Goal: Information Seeking & Learning: Learn about a topic

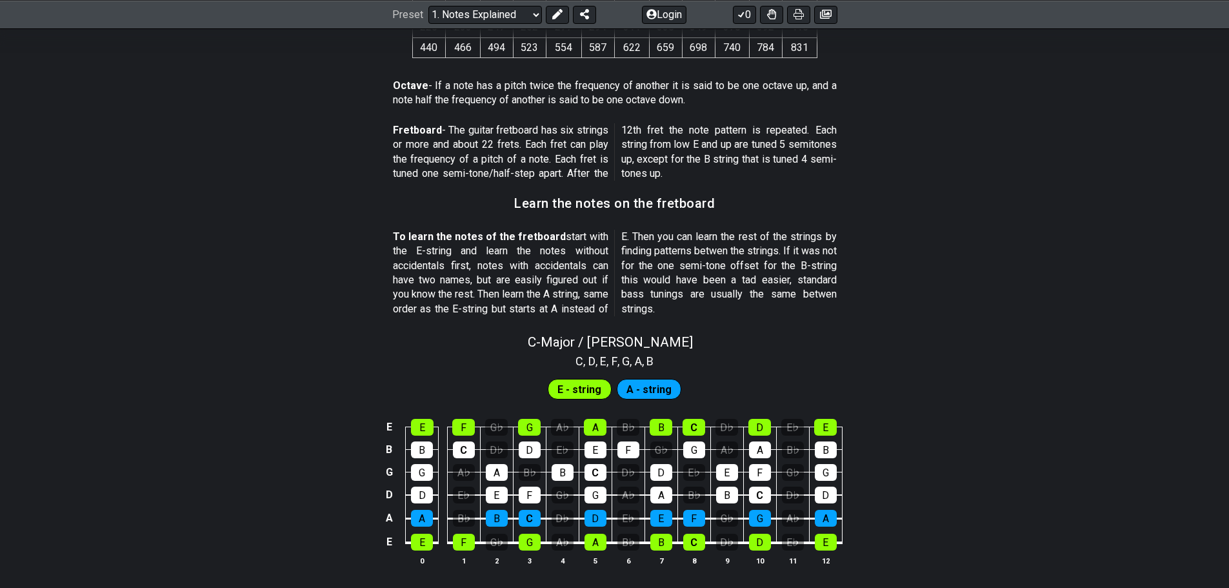
scroll to position [1162, 0]
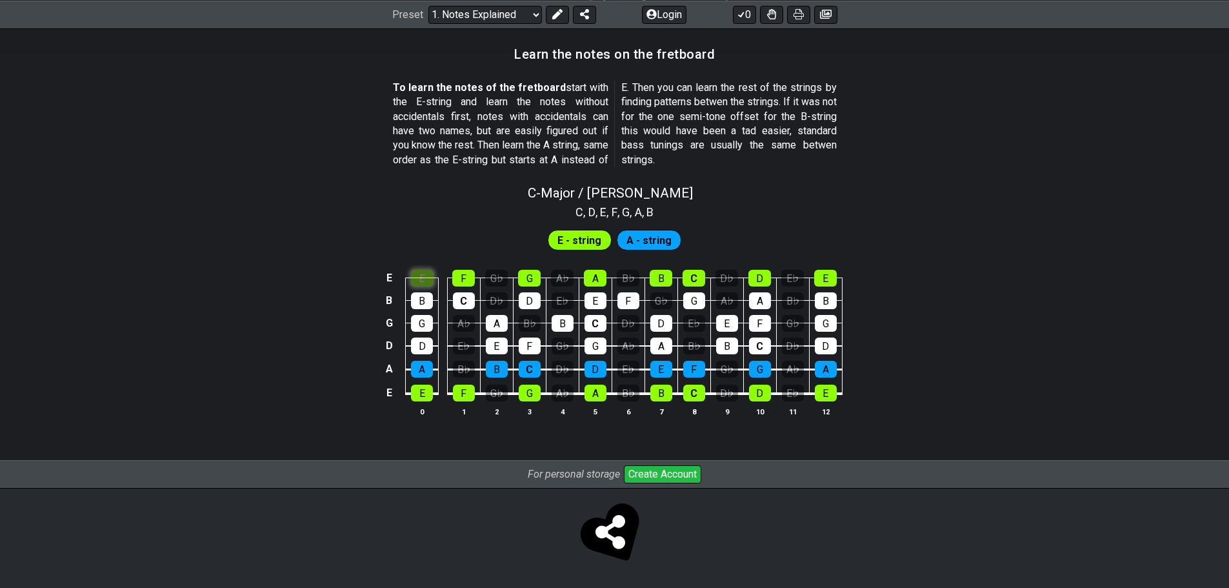
click at [433, 265] on td "E" at bounding box center [422, 267] width 33 height 23
click at [427, 282] on div "E" at bounding box center [422, 278] width 23 height 17
click at [432, 303] on div "B" at bounding box center [422, 300] width 22 height 17
click at [428, 321] on div "G" at bounding box center [422, 323] width 22 height 17
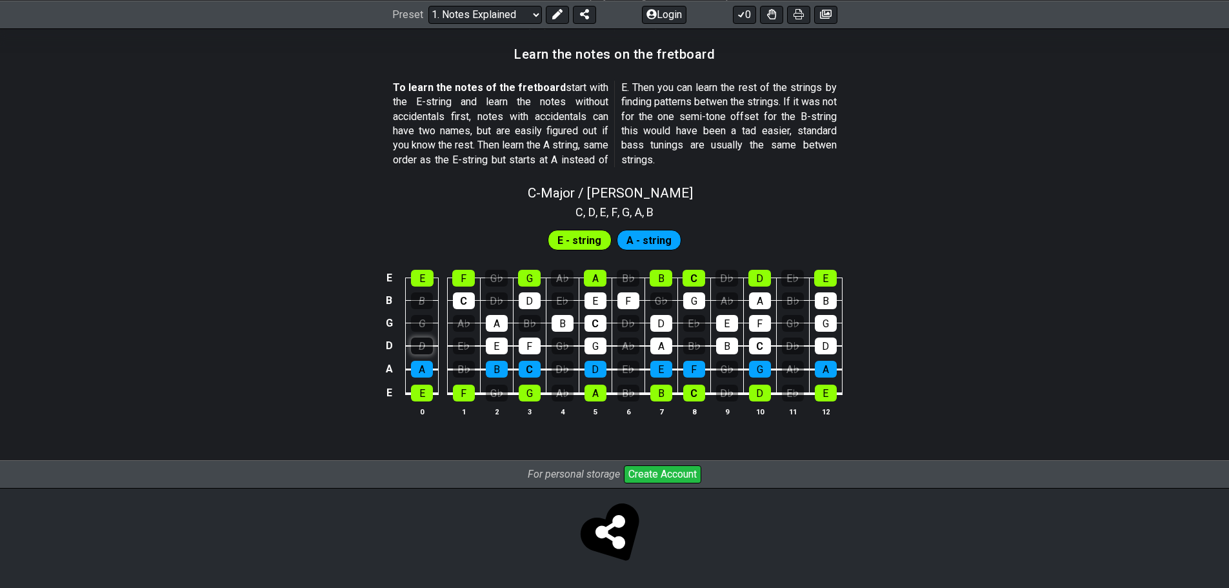
click at [427, 343] on div "D" at bounding box center [422, 346] width 22 height 17
click at [421, 365] on div "A" at bounding box center [422, 369] width 22 height 17
click at [426, 367] on div "A" at bounding box center [422, 369] width 22 height 17
click at [422, 342] on div "D" at bounding box center [422, 346] width 22 height 17
click at [420, 321] on div "G" at bounding box center [422, 323] width 22 height 17
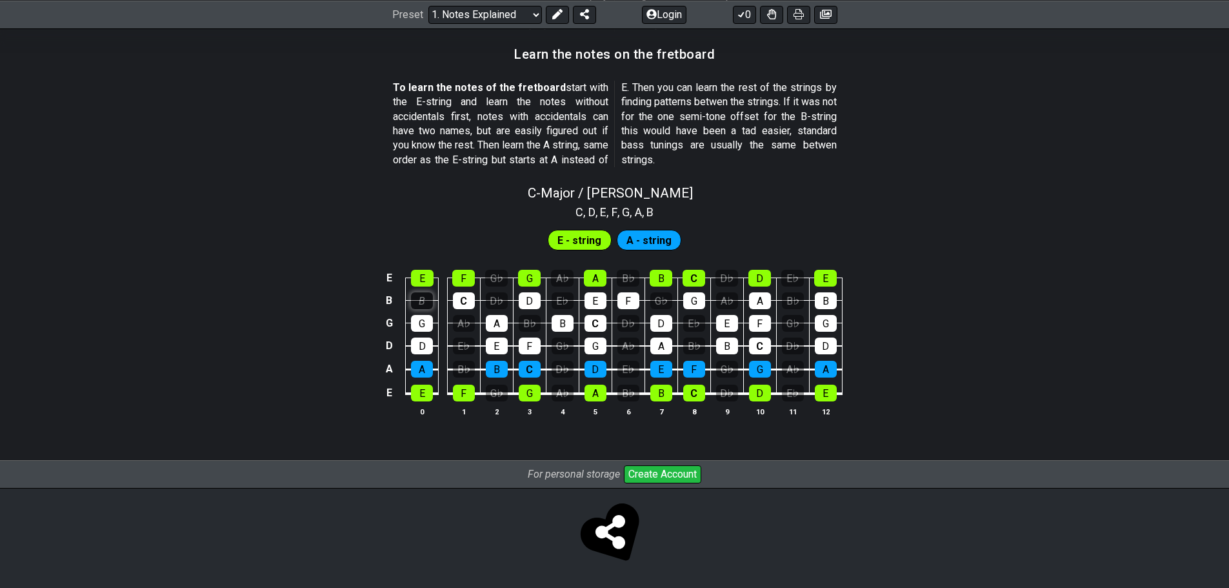
click at [419, 296] on div "B" at bounding box center [422, 300] width 22 height 17
click at [633, 243] on span "A - string" at bounding box center [649, 240] width 45 height 19
click at [584, 239] on span "E - string" at bounding box center [580, 240] width 44 height 19
